Goal: Task Accomplishment & Management: Use online tool/utility

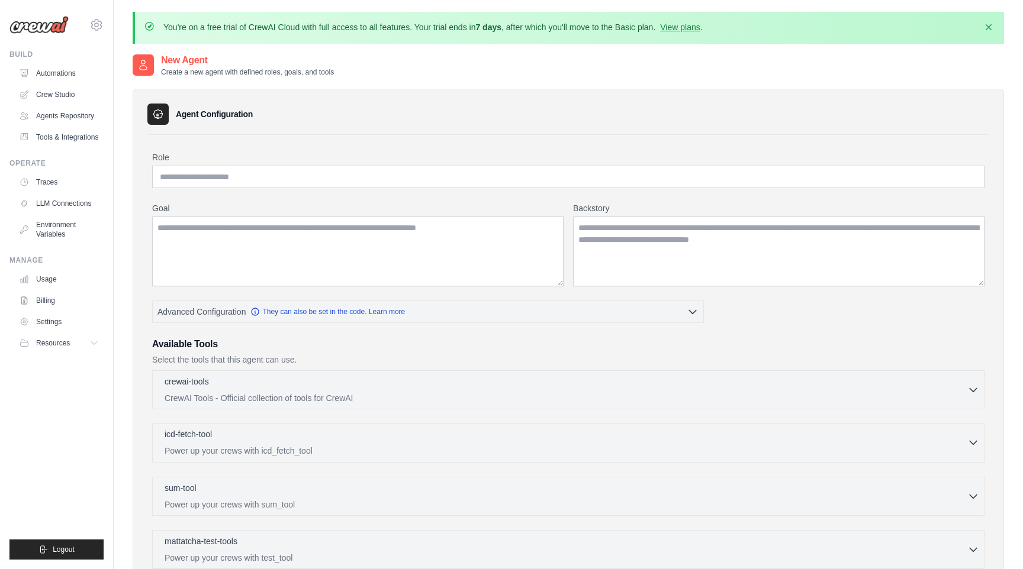
scroll to position [250, 0]
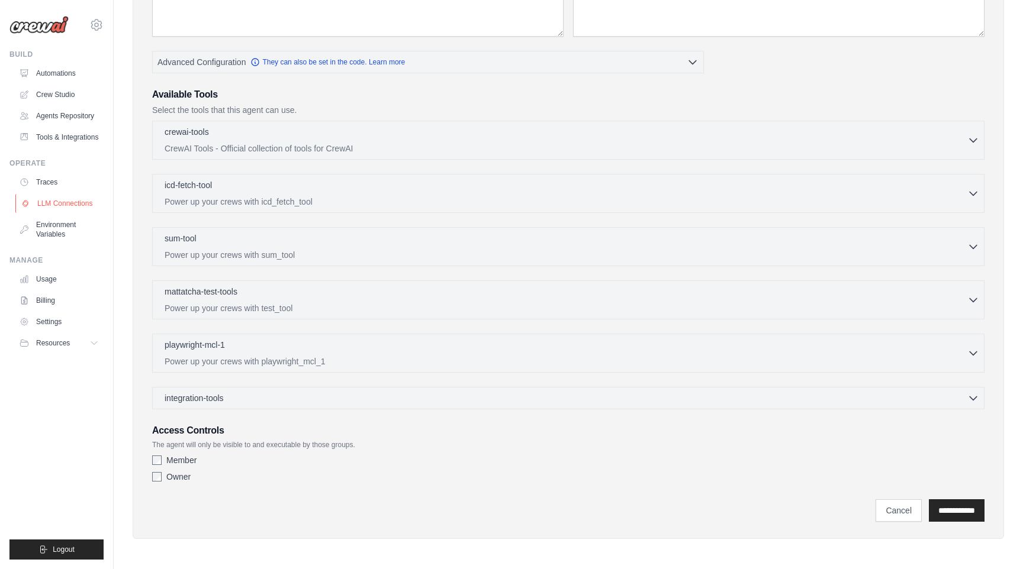
click at [49, 202] on link "LLM Connections" at bounding box center [59, 203] width 89 height 19
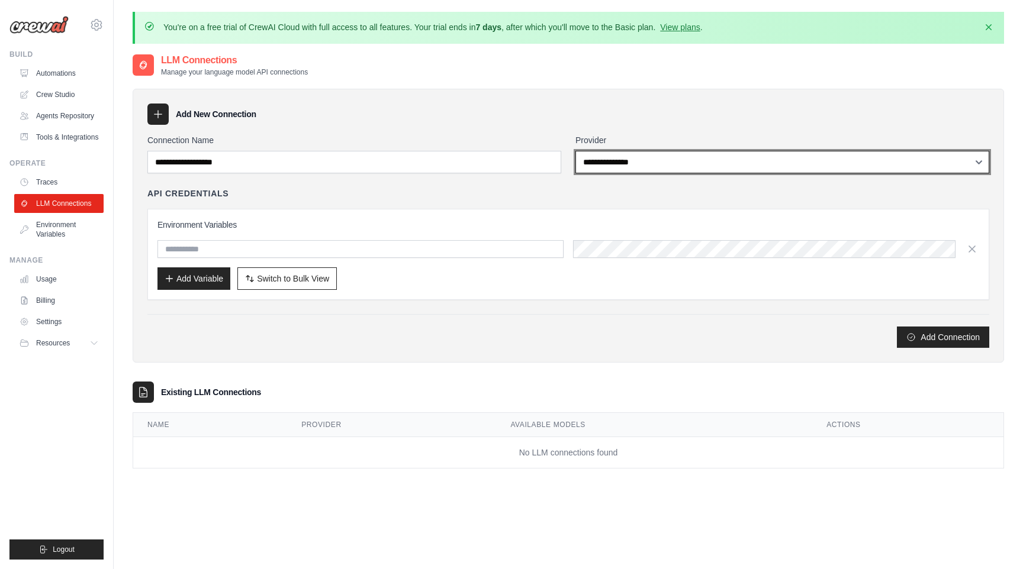
click at [685, 157] on select "**********" at bounding box center [782, 162] width 414 height 22
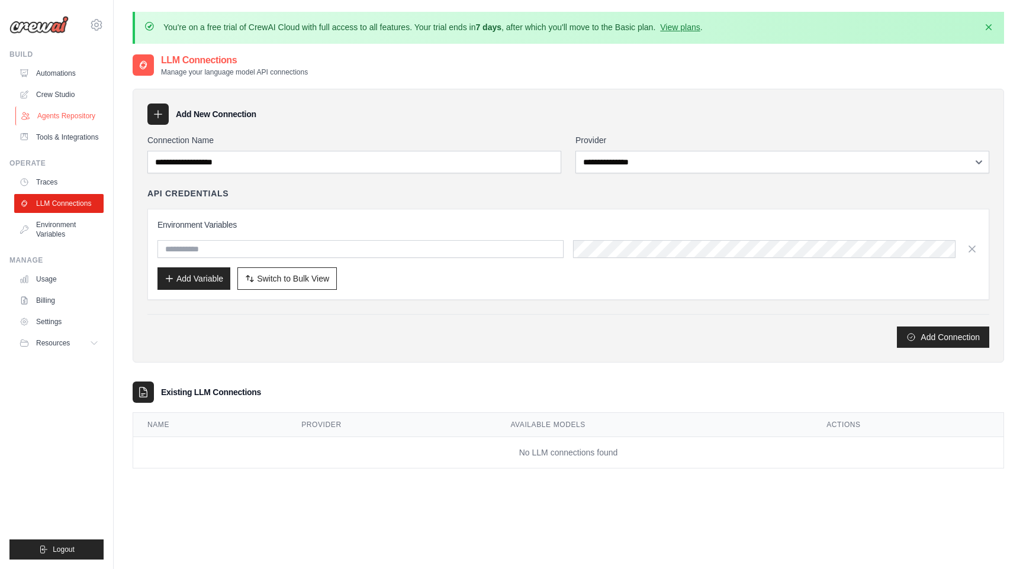
click at [69, 117] on link "Agents Repository" at bounding box center [59, 116] width 89 height 19
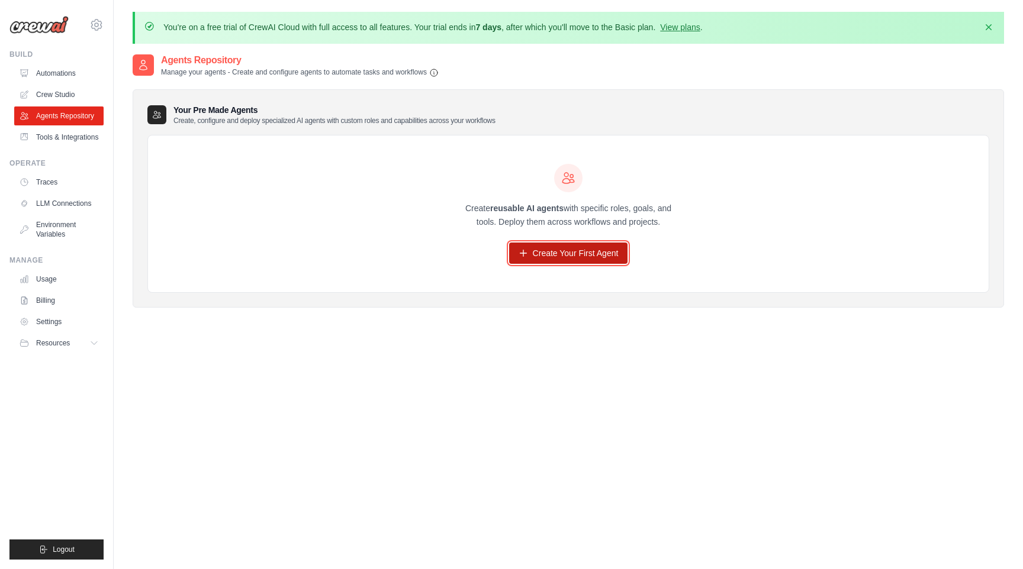
click at [556, 258] on link "Create Your First Agent" at bounding box center [568, 253] width 119 height 21
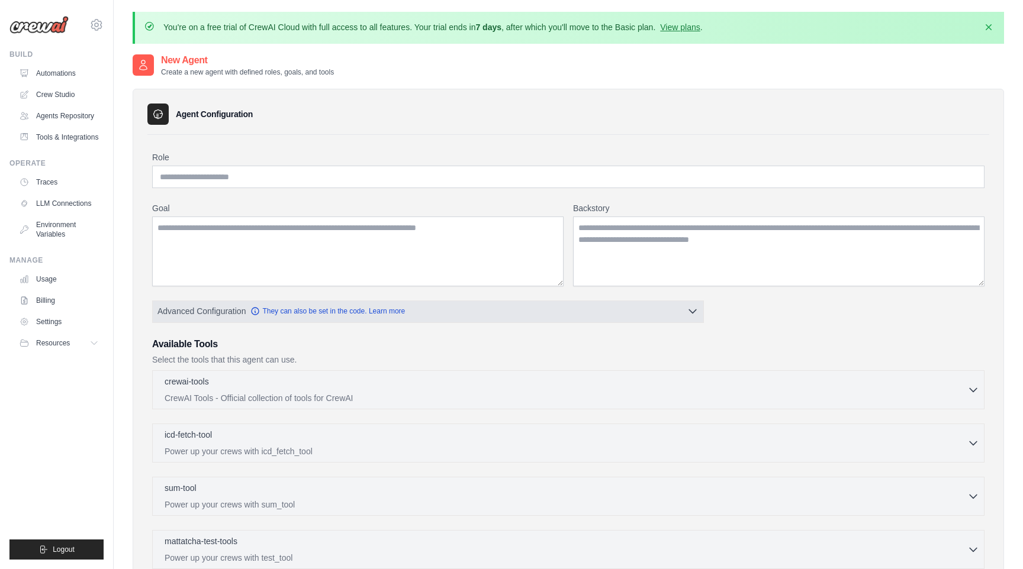
click at [525, 308] on button "Advanced Configuration They can also be set in the code. Learn more" at bounding box center [428, 311] width 551 height 21
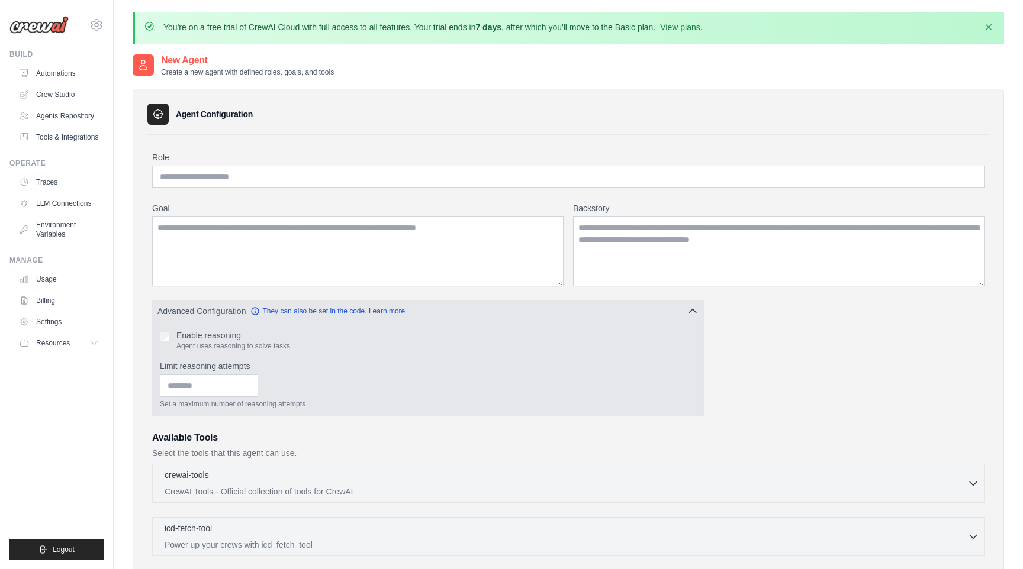
click at [525, 308] on button "Advanced Configuration They can also be set in the code. Learn more" at bounding box center [428, 311] width 551 height 21
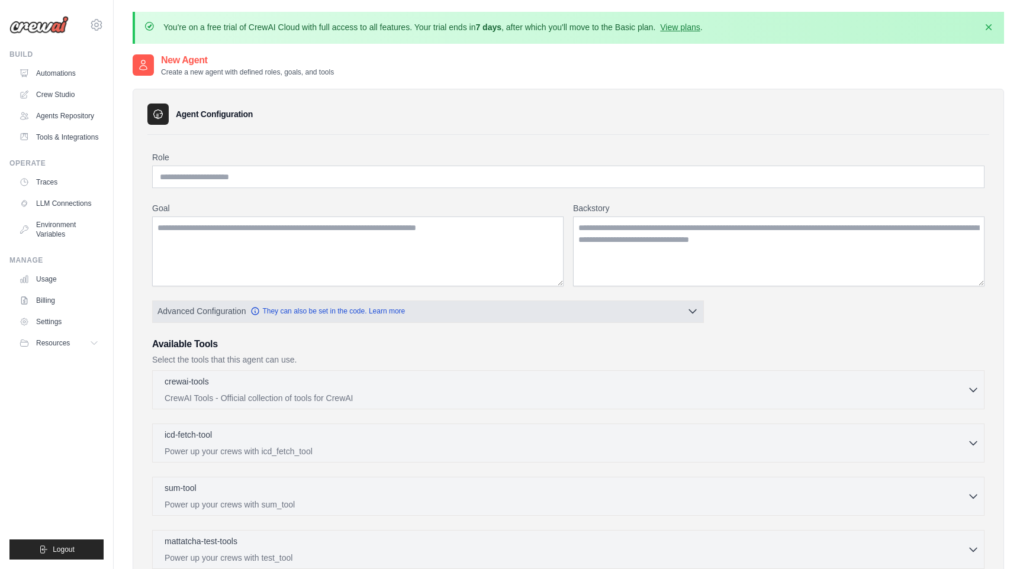
click at [525, 308] on button "Advanced Configuration They can also be set in the code. Learn more" at bounding box center [428, 311] width 551 height 21
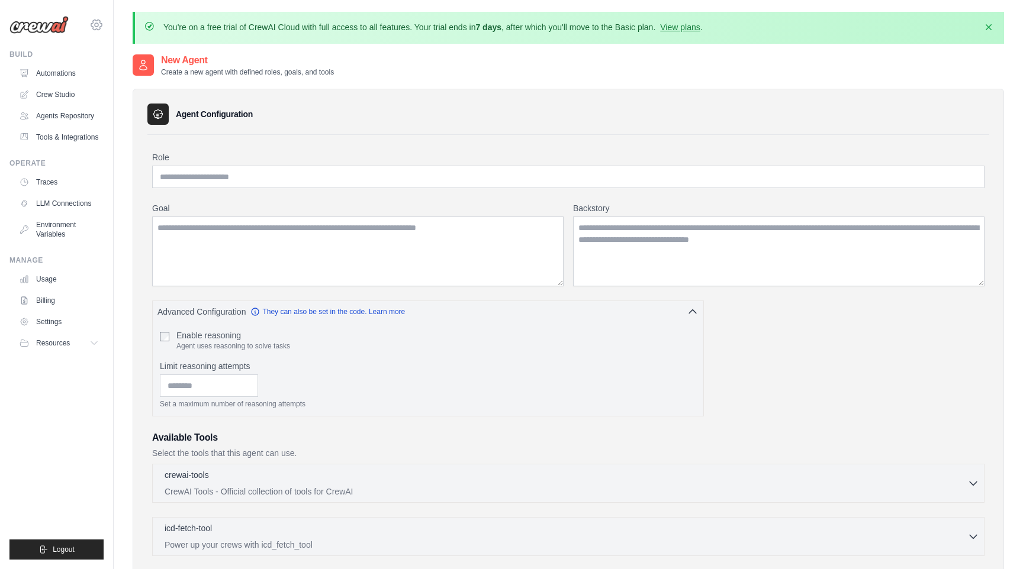
click at [95, 27] on icon at bounding box center [96, 25] width 14 height 14
click at [94, 27] on icon at bounding box center [96, 25] width 14 height 14
